Goal: Task Accomplishment & Management: Complete application form

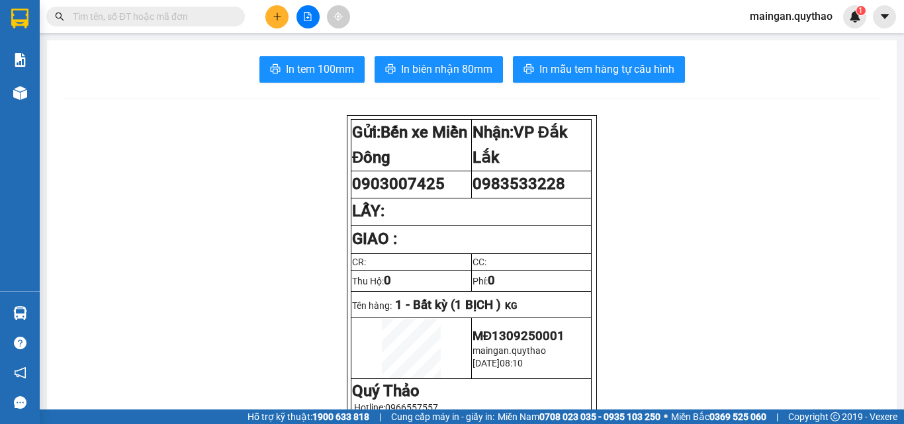
drag, startPoint x: 295, startPoint y: 9, endPoint x: 281, endPoint y: 14, distance: 14.3
click at [293, 9] on div at bounding box center [307, 16] width 99 height 23
click at [281, 14] on icon "plus" at bounding box center [277, 16] width 9 height 9
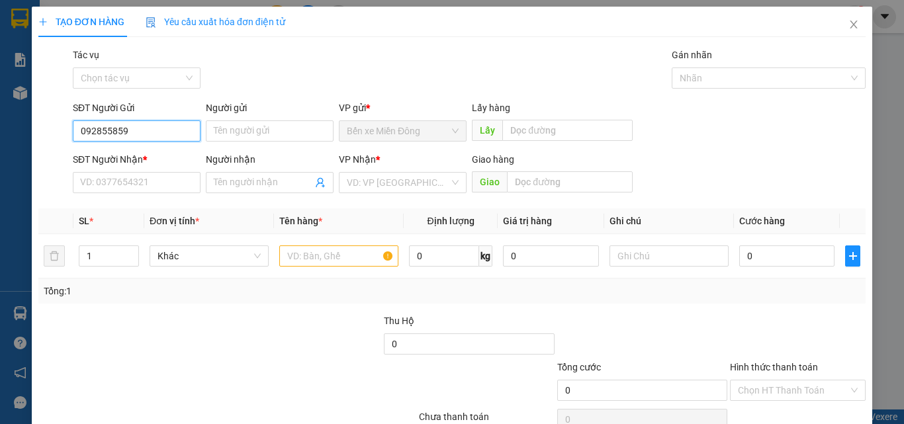
type input "0928558599"
click at [135, 156] on div "0928558599" at bounding box center [135, 157] width 111 height 15
type input "0788744747"
type input "0928558599"
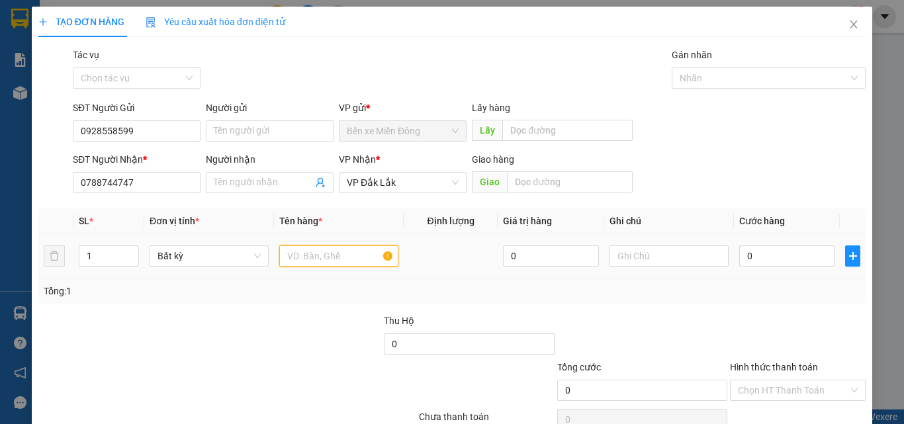
drag, startPoint x: 291, startPoint y: 261, endPoint x: 292, endPoint y: 255, distance: 6.8
click at [291, 261] on input "text" at bounding box center [338, 256] width 119 height 21
type input "1 THÙNG"
click at [792, 259] on input "0" at bounding box center [786, 256] width 95 height 21
type input "05"
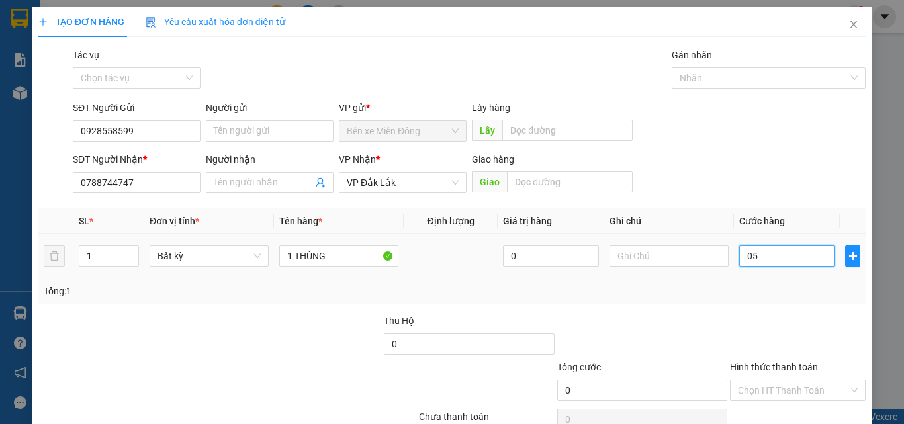
type input "5"
type input "055"
type input "55"
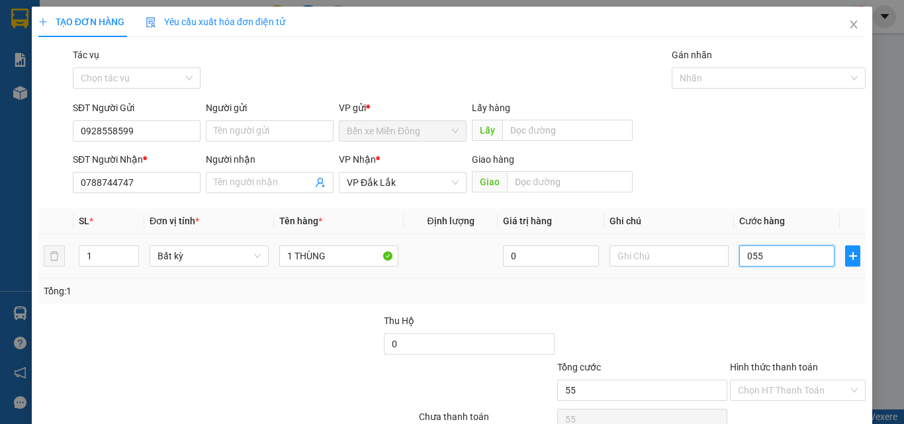
type input "05"
type input "5"
type input "050"
type input "50"
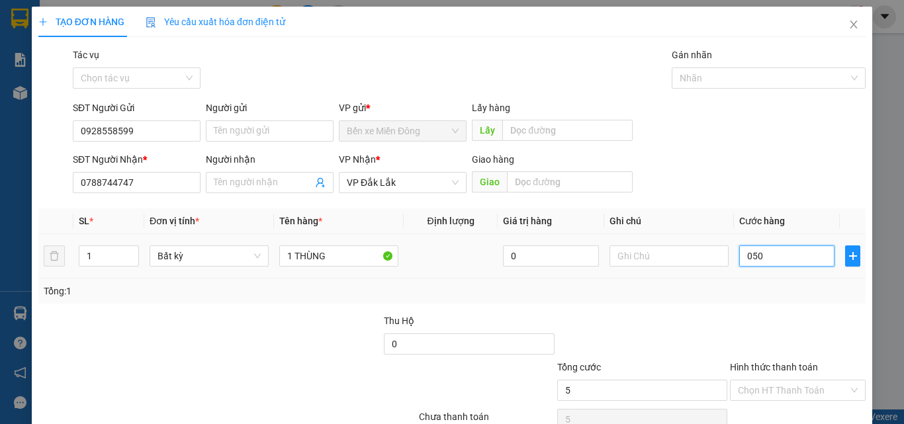
type input "50"
type input "50.000"
click at [810, 326] on div at bounding box center [798, 337] width 138 height 46
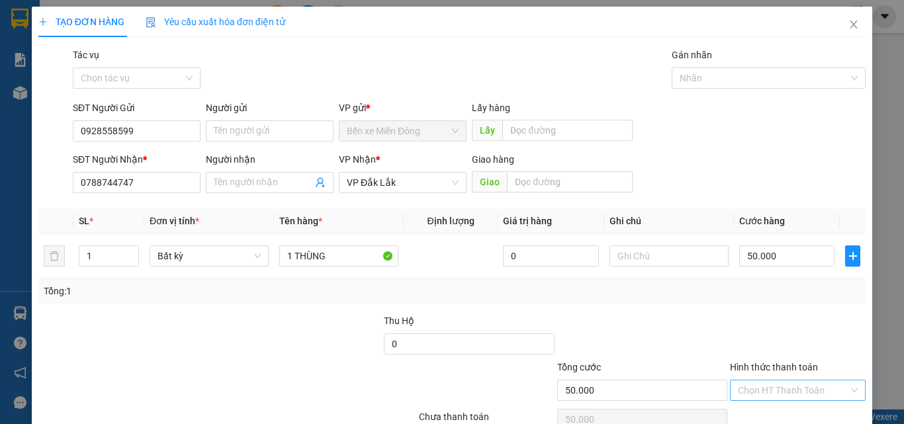
click at [784, 386] on input "Hình thức thanh toán" at bounding box center [793, 391] width 111 height 20
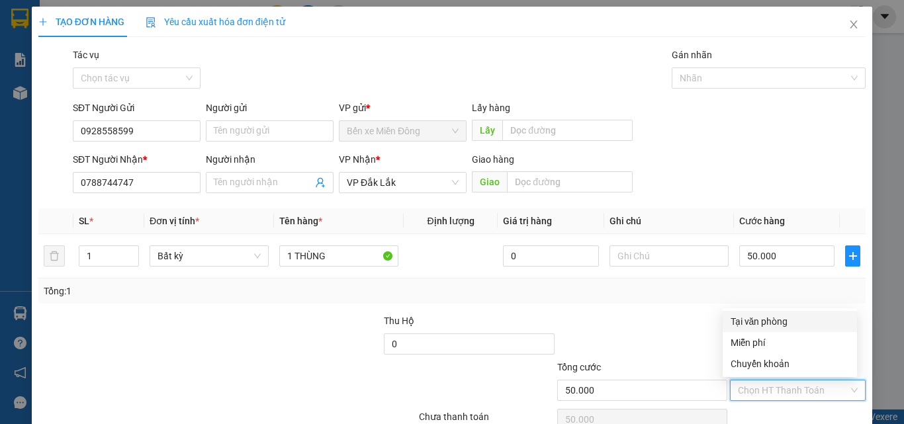
click at [774, 327] on div "Tại văn phòng" at bounding box center [790, 321] width 118 height 15
type input "0"
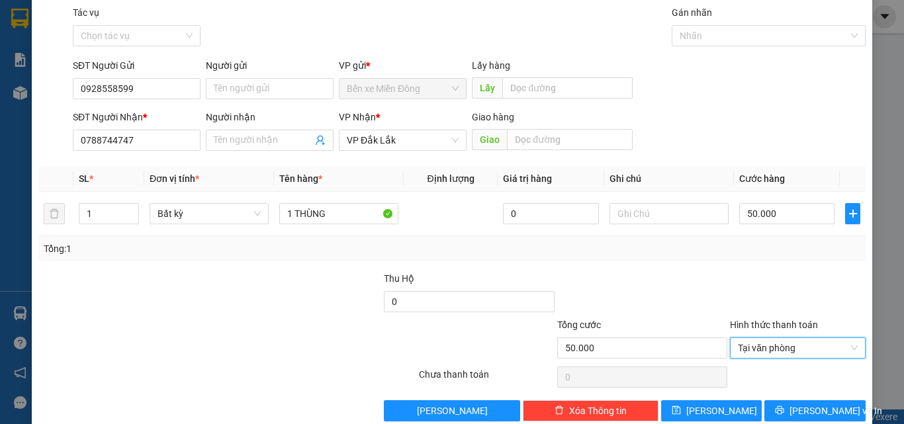
scroll to position [66, 0]
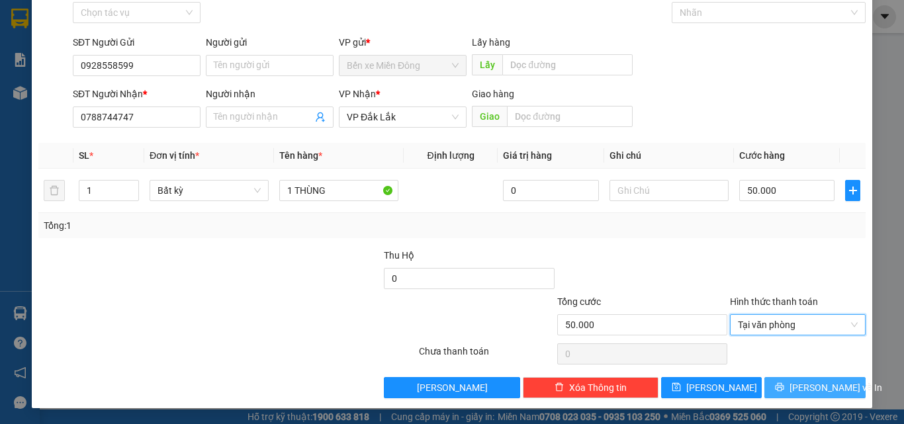
click at [808, 383] on span "[PERSON_NAME] và In" at bounding box center [836, 388] width 93 height 15
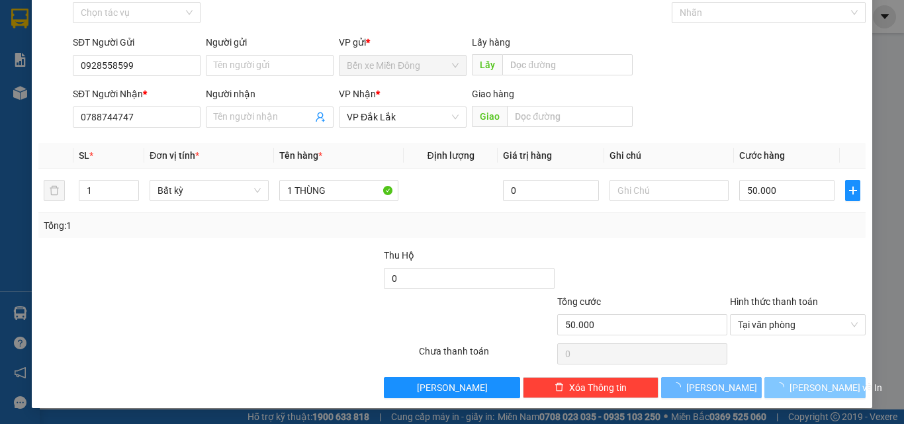
click at [808, 383] on span "[PERSON_NAME] và In" at bounding box center [836, 388] width 93 height 15
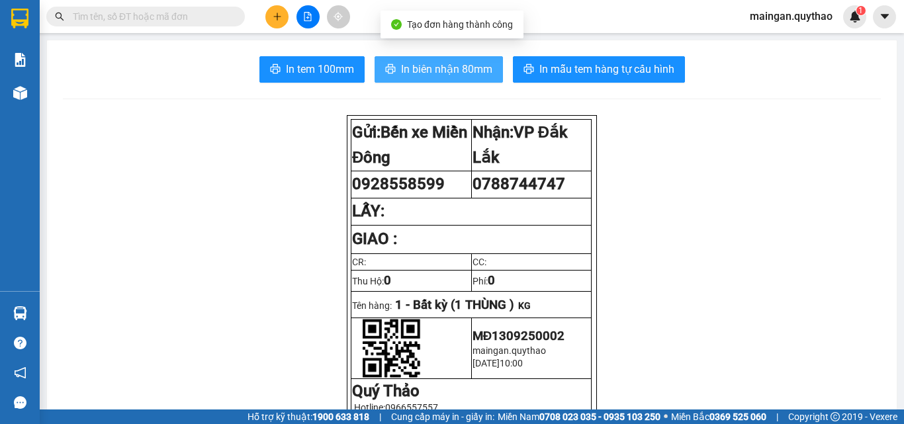
drag, startPoint x: 431, startPoint y: 68, endPoint x: 438, endPoint y: 70, distance: 7.4
click at [431, 69] on span "In biên nhận 80mm" at bounding box center [446, 69] width 91 height 17
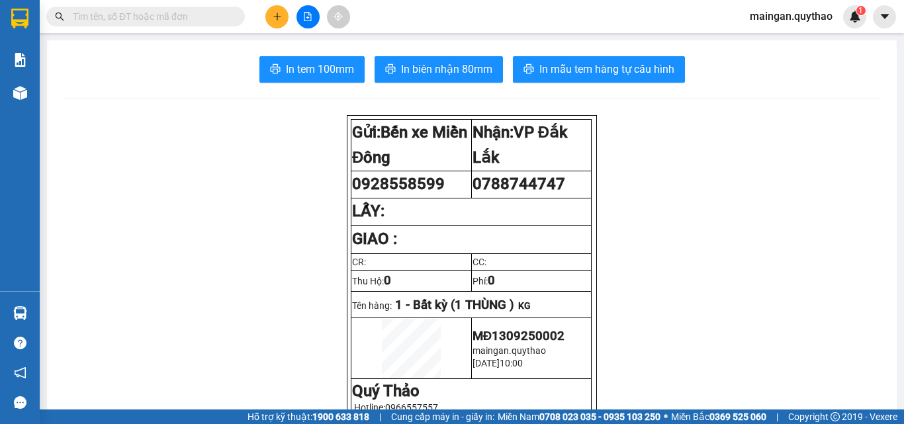
click at [286, 13] on div at bounding box center [307, 16] width 99 height 23
click at [283, 15] on button at bounding box center [276, 16] width 23 height 23
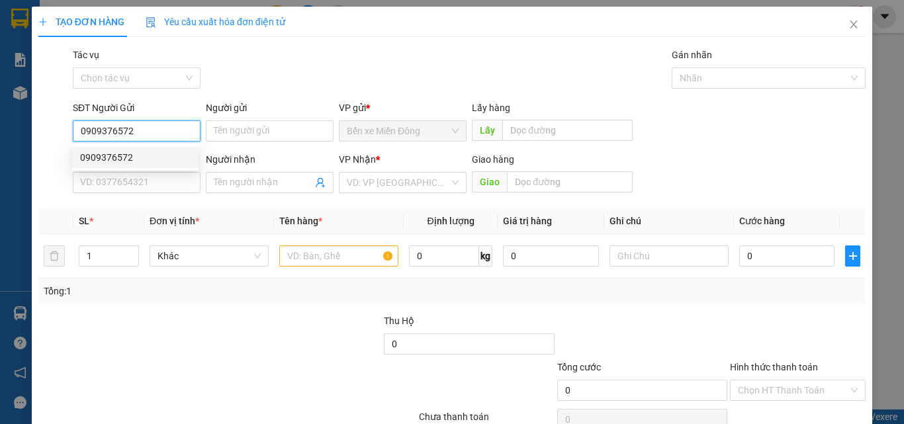
type input "0909376572"
click at [117, 199] on div "Transit Pickup Surcharge Ids Transit Deliver Surcharge Ids Transit Deliver Surc…" at bounding box center [451, 256] width 827 height 416
click at [152, 129] on input "0909376572" at bounding box center [137, 130] width 128 height 21
click at [145, 156] on div "0909376572" at bounding box center [135, 157] width 111 height 15
type input "0986960729"
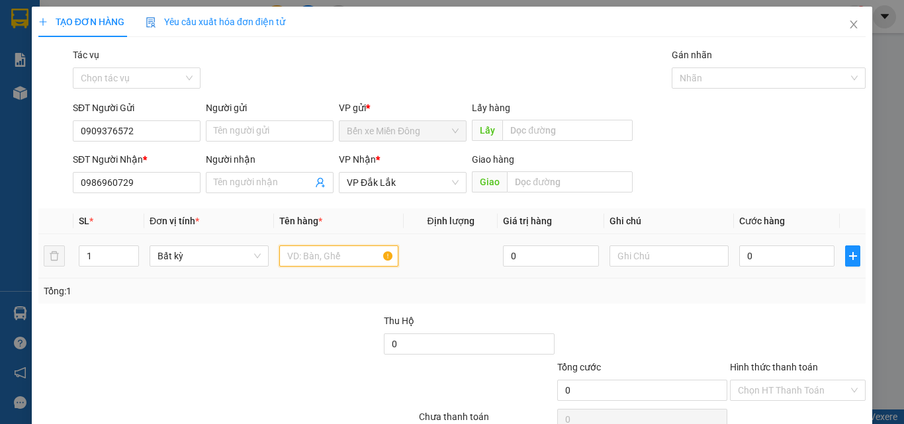
click at [317, 249] on input "text" at bounding box center [338, 256] width 119 height 21
type input "1 THÙNG"
click at [787, 257] on input "0" at bounding box center [786, 256] width 95 height 21
type input "05"
type input "5"
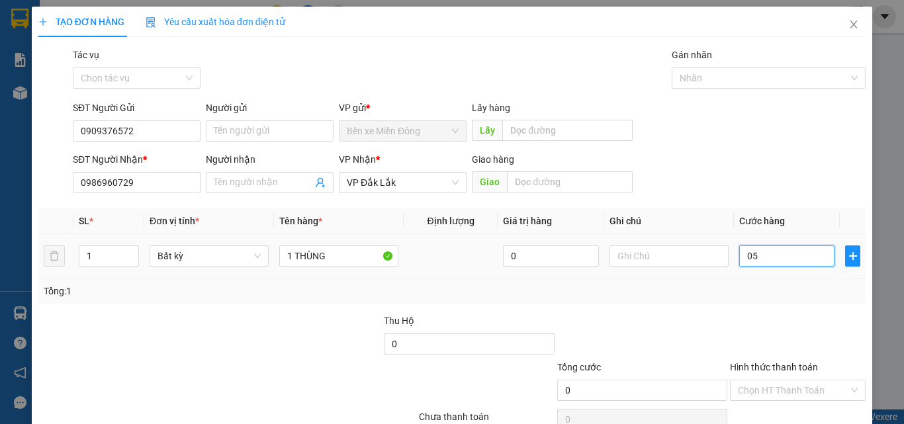
type input "5"
type input "050"
type input "50"
drag, startPoint x: 794, startPoint y: 265, endPoint x: 794, endPoint y: 319, distance: 53.6
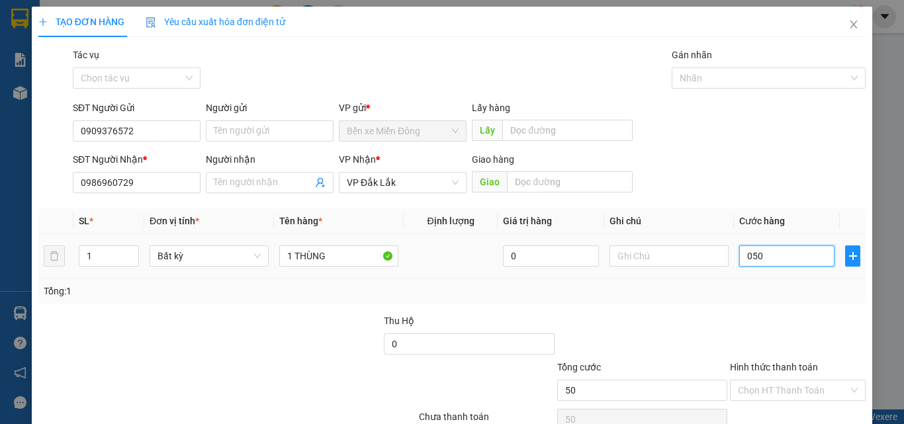
click at [794, 271] on td "050" at bounding box center [787, 256] width 106 height 44
click at [789, 363] on label "Hình thức thanh toán" at bounding box center [774, 367] width 88 height 11
click at [789, 381] on input "Hình thức thanh toán" at bounding box center [793, 391] width 111 height 20
type input "50.000"
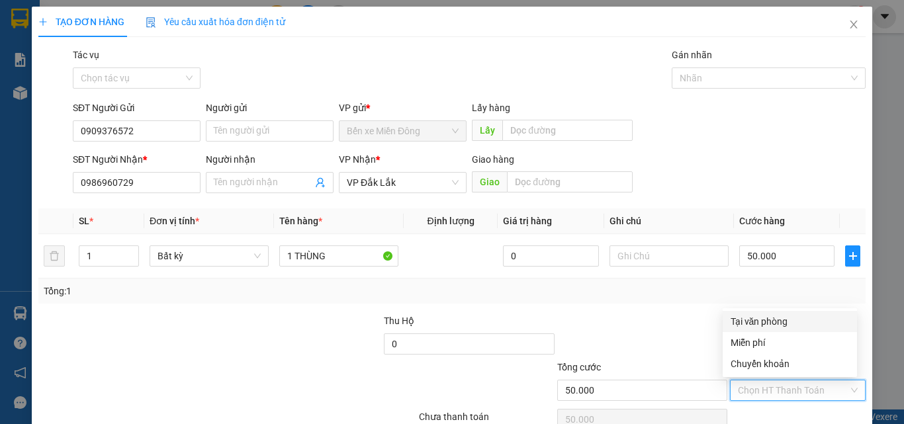
drag, startPoint x: 756, startPoint y: 317, endPoint x: 765, endPoint y: 336, distance: 21.3
click at [757, 317] on div "Tại văn phòng" at bounding box center [790, 321] width 118 height 15
type input "0"
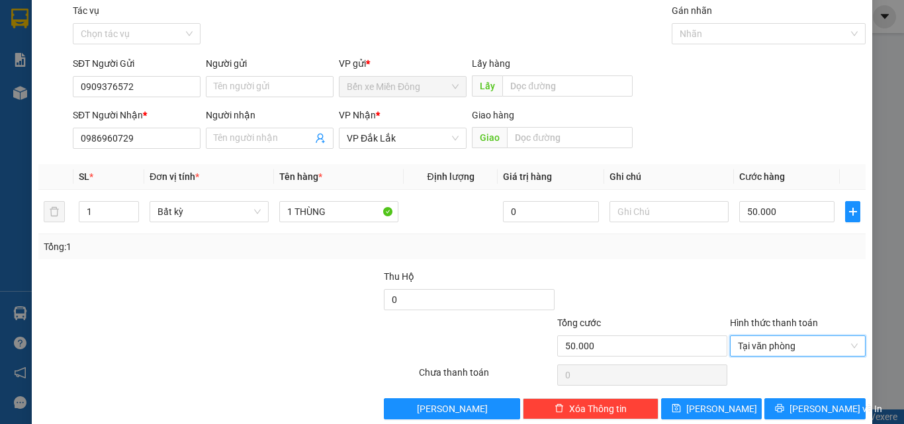
scroll to position [66, 0]
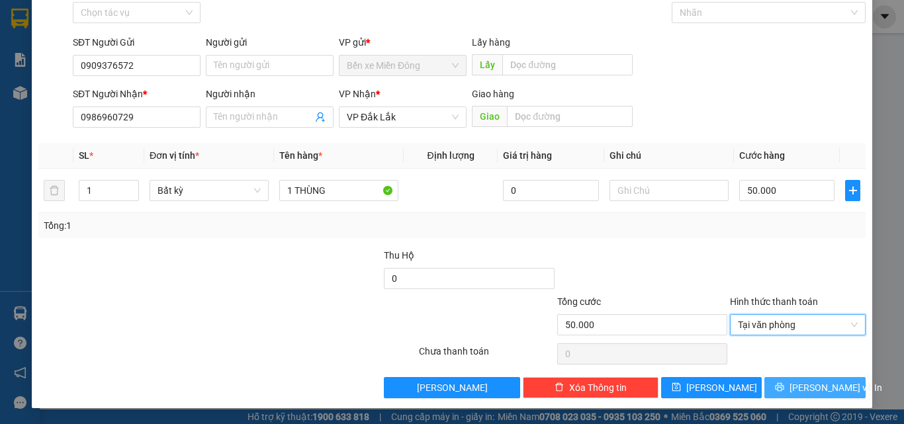
drag, startPoint x: 806, startPoint y: 393, endPoint x: 804, endPoint y: 373, distance: 19.9
click at [807, 390] on span "[PERSON_NAME] và In" at bounding box center [836, 388] width 93 height 15
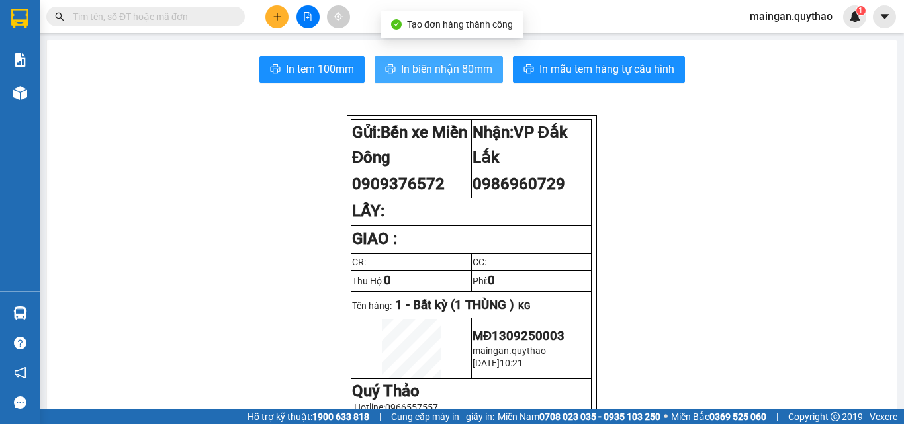
click at [458, 64] on span "In biên nhận 80mm" at bounding box center [446, 69] width 91 height 17
